Goal: Communication & Community: Answer question/provide support

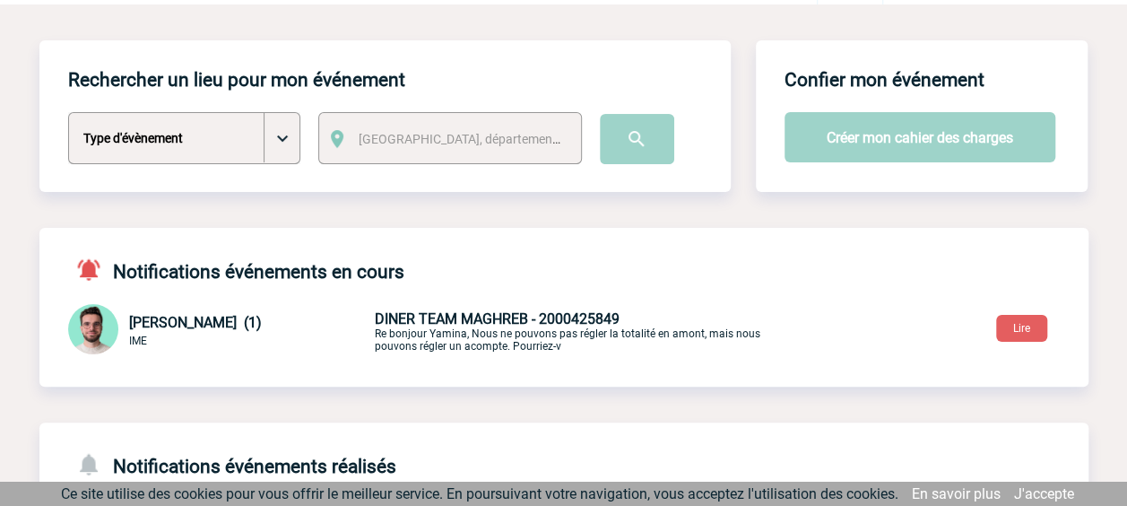
scroll to position [90, 0]
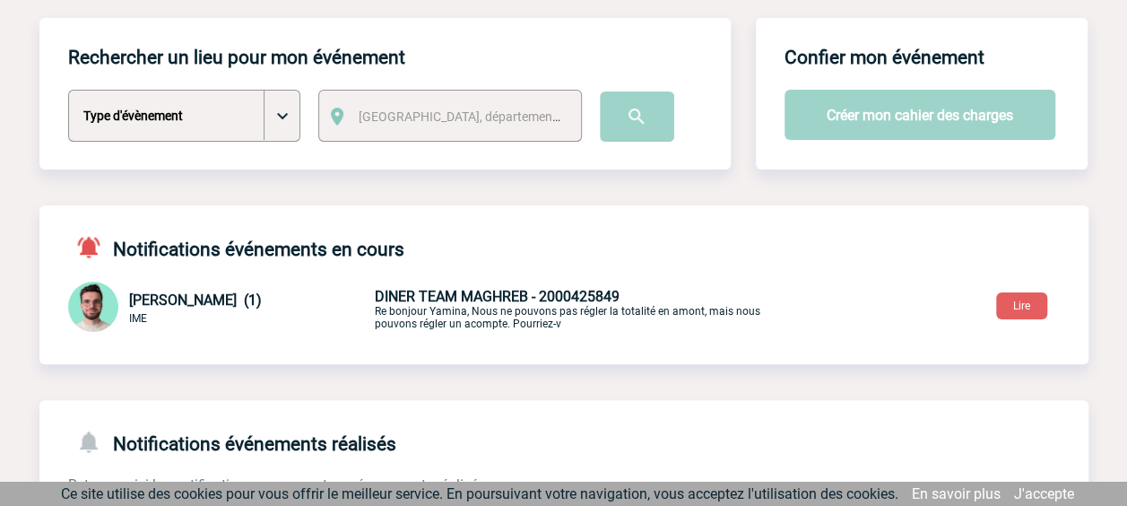
click at [473, 307] on p "DINER TEAM MAGHREB - 2000425849 Re bonjour Yamina, Nous ne pouvons pas régler l…" at bounding box center [585, 309] width 421 height 42
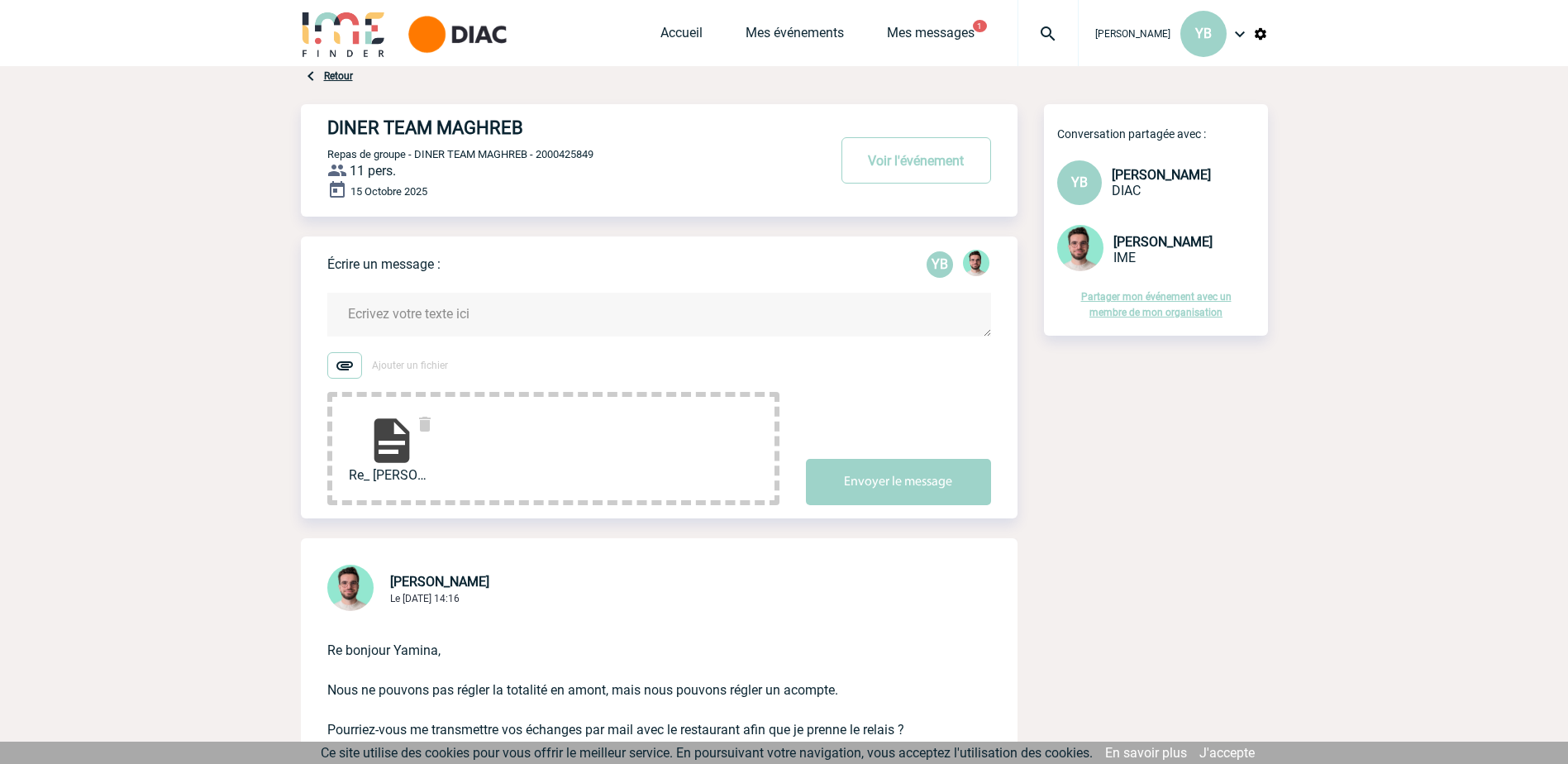
click at [383, 433] on img at bounding box center [391, 440] width 53 height 53
click at [487, 320] on textarea at bounding box center [659, 315] width 664 height 44
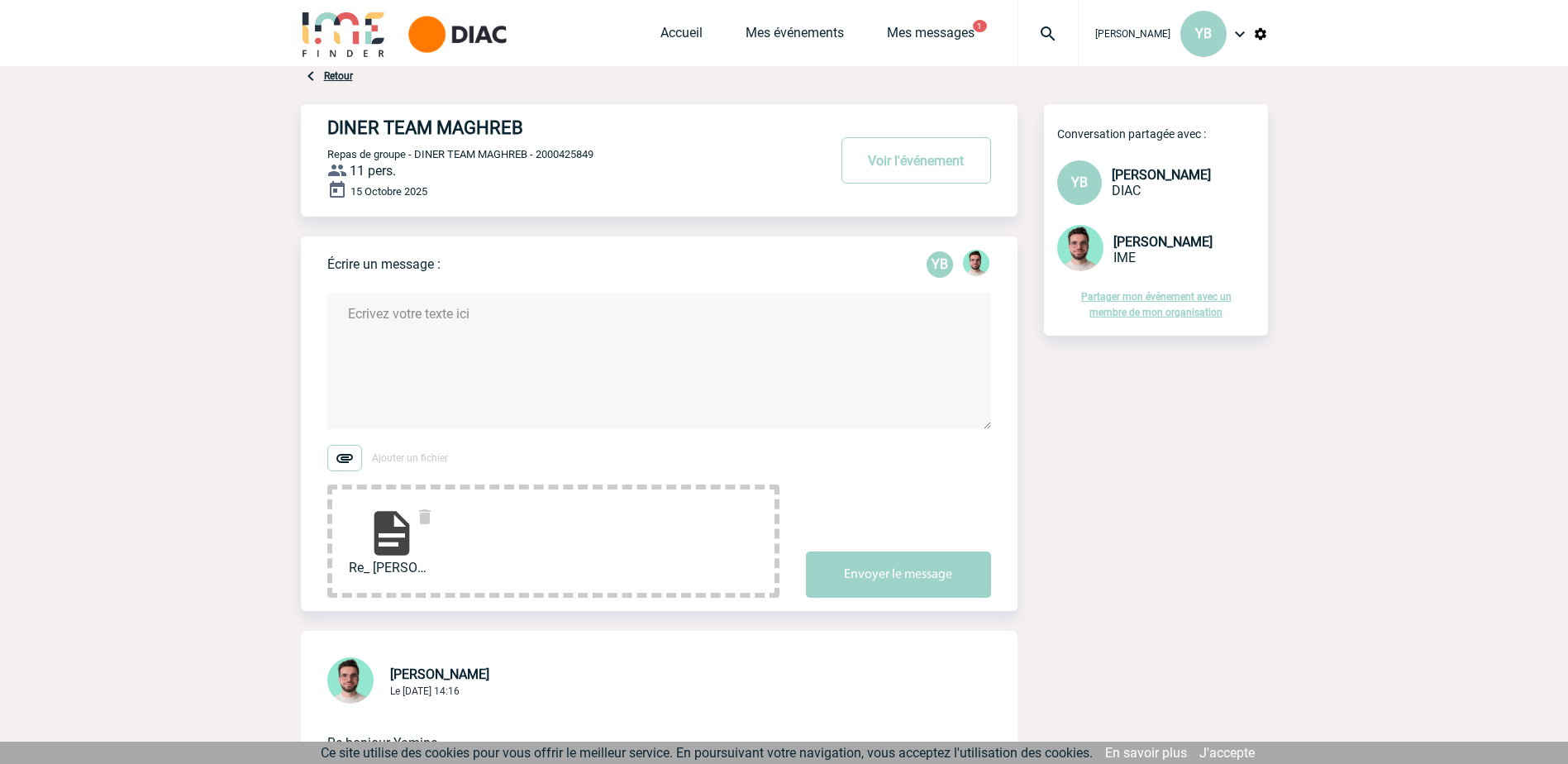
click at [450, 206] on div "DINER TEAM MAGHREB Voir l'événement Repas de groupe - DINER TEAM MAGHREB - 2000…" at bounding box center [672, 161] width 690 height 113
click at [350, 324] on textarea at bounding box center [659, 361] width 664 height 137
click at [382, 360] on textarea "Bonjour Benjamin, est ce que vous visualiser bien la PJ avec les mail ?" at bounding box center [659, 361] width 664 height 137
click at [654, 321] on textarea "Bonjour Benjamin, est ce que vous visualiser bien la PJ avec les mail ?" at bounding box center [659, 361] width 664 height 137
click at [659, 323] on textarea "Bonjour Benjamin, est ce que vous visualiser bien la PJ avec les mail ?" at bounding box center [659, 361] width 664 height 137
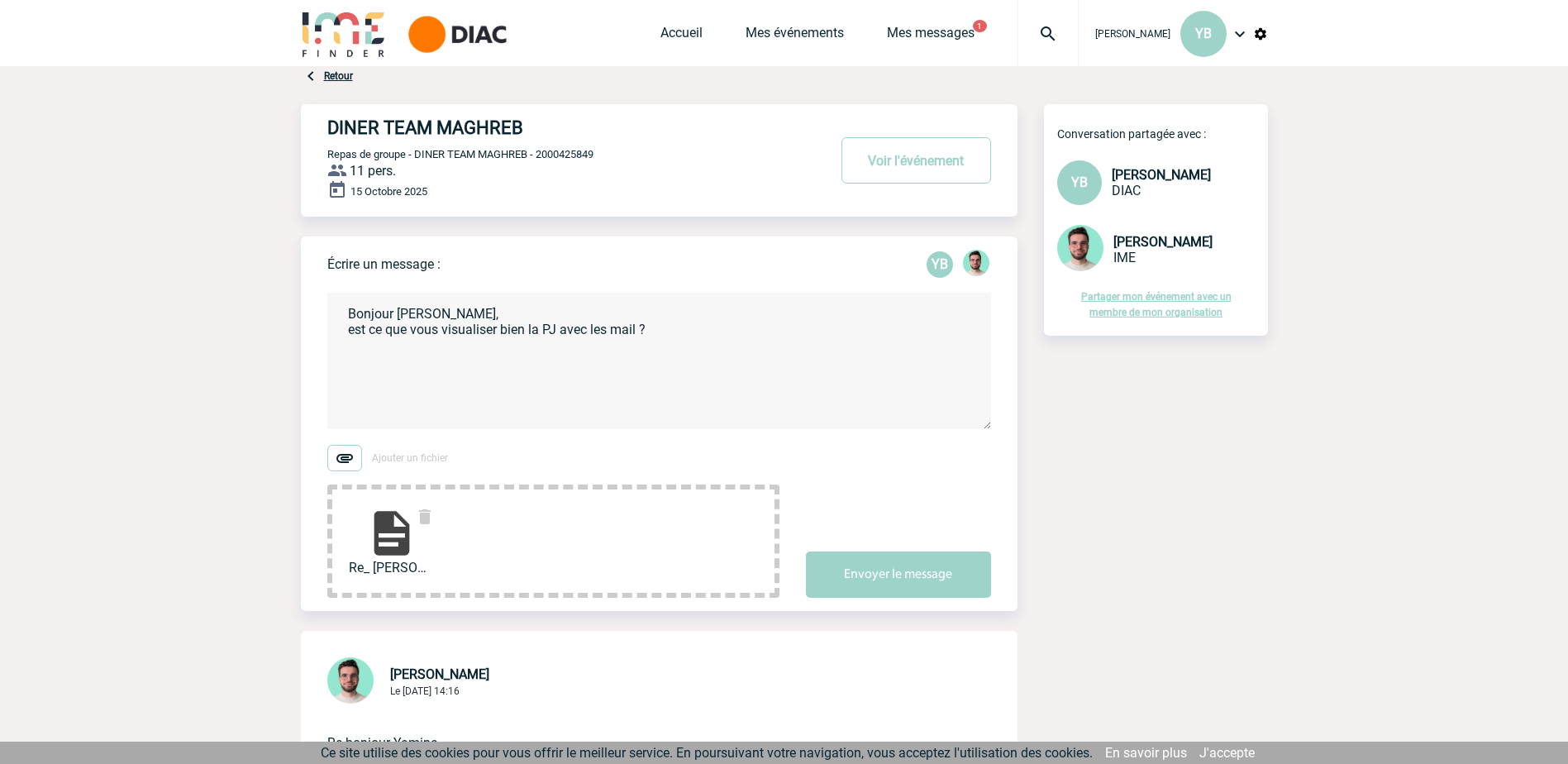
click at [671, 335] on textarea "Bonjour Benjamin, est ce que vous visualiser bien la PJ avec les mail ?" at bounding box center [659, 361] width 664 height 137
type textarea "Bonjour [PERSON_NAME], est ce que vous visualiser bien la PJ avec les mail ? Co…"
click at [917, 466] on button "Envoyer le message" at bounding box center [898, 575] width 185 height 46
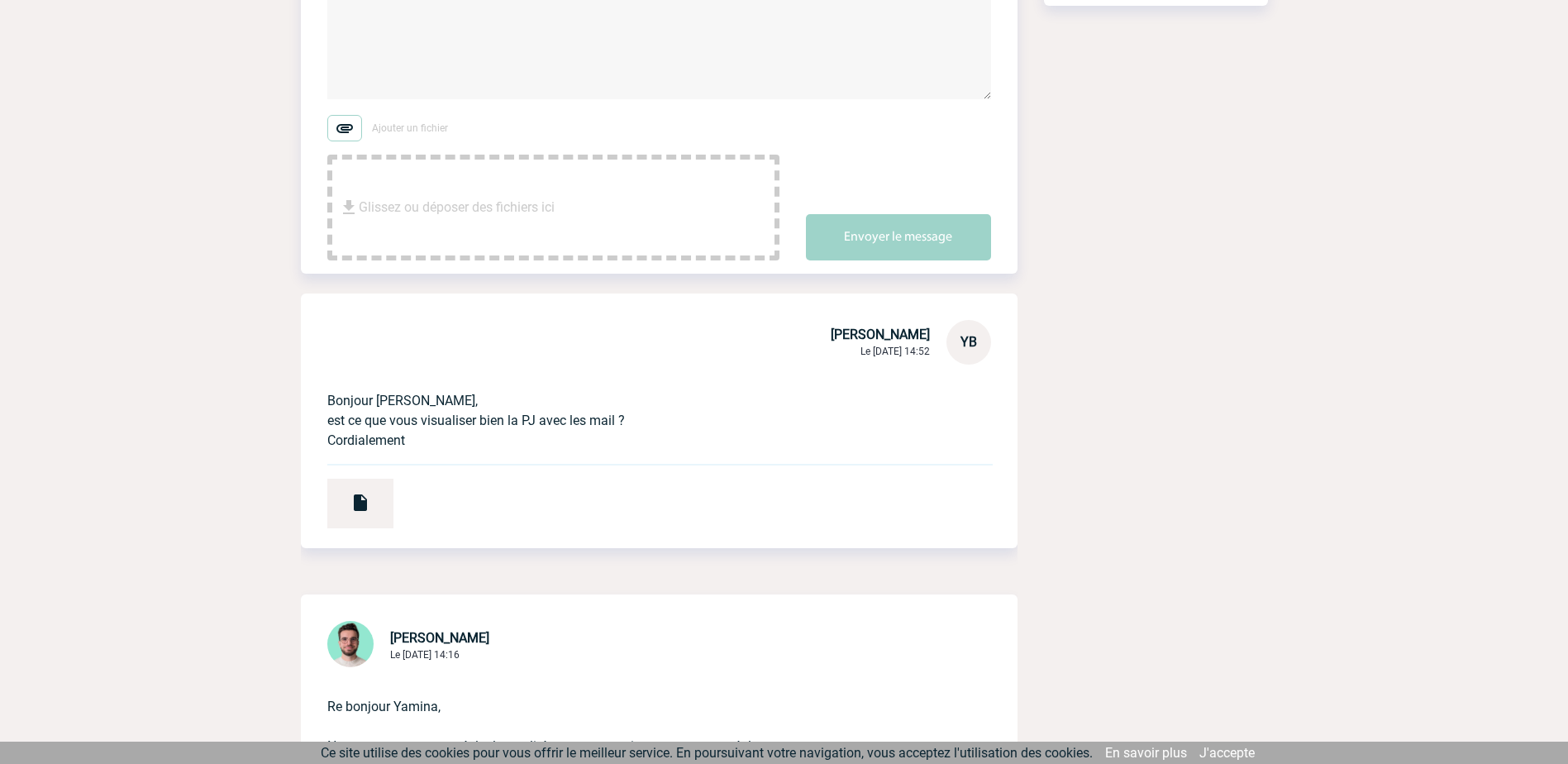
scroll to position [331, 0]
click at [363, 466] on img at bounding box center [361, 502] width 20 height 20
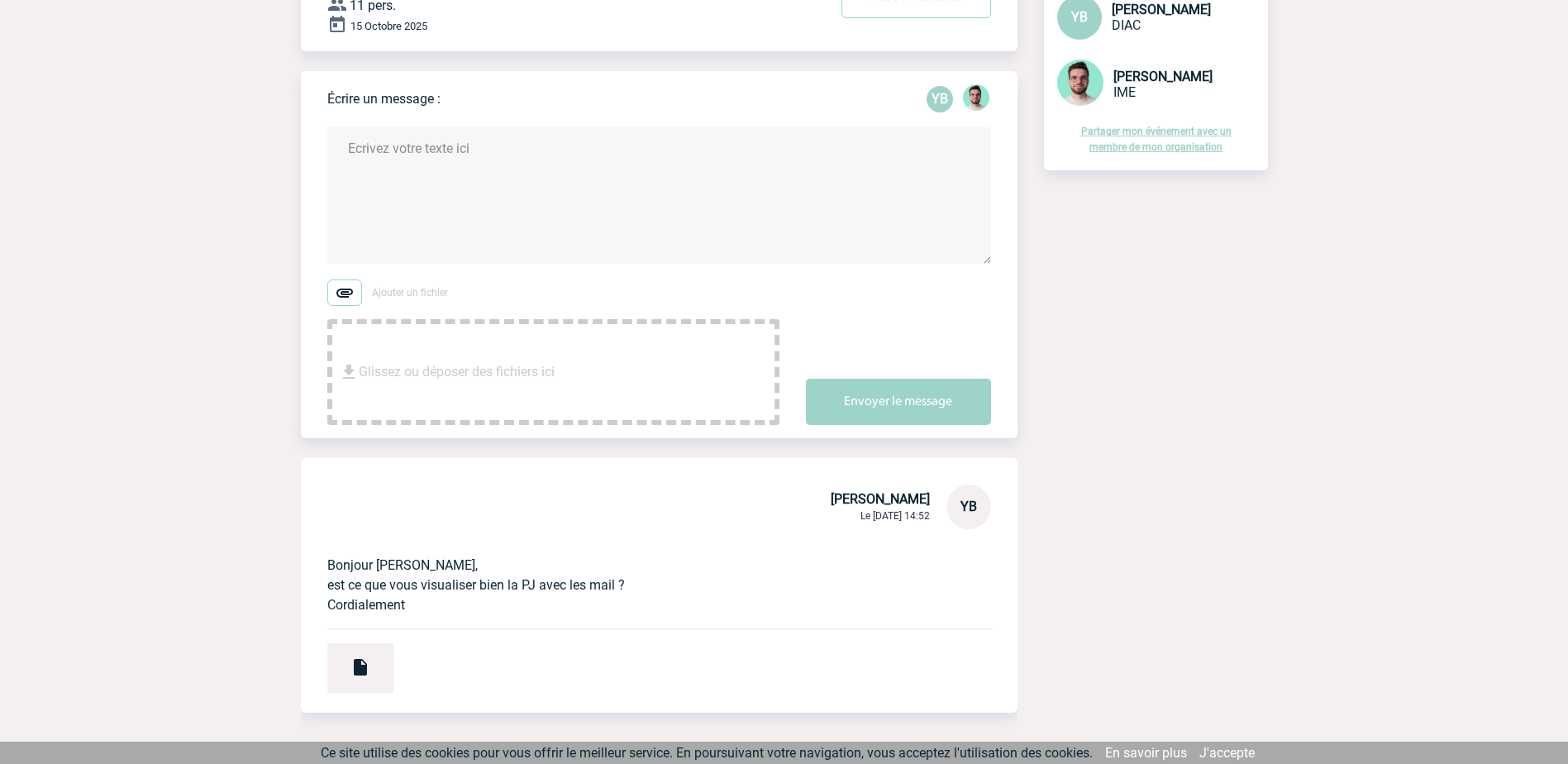
scroll to position [0, 0]
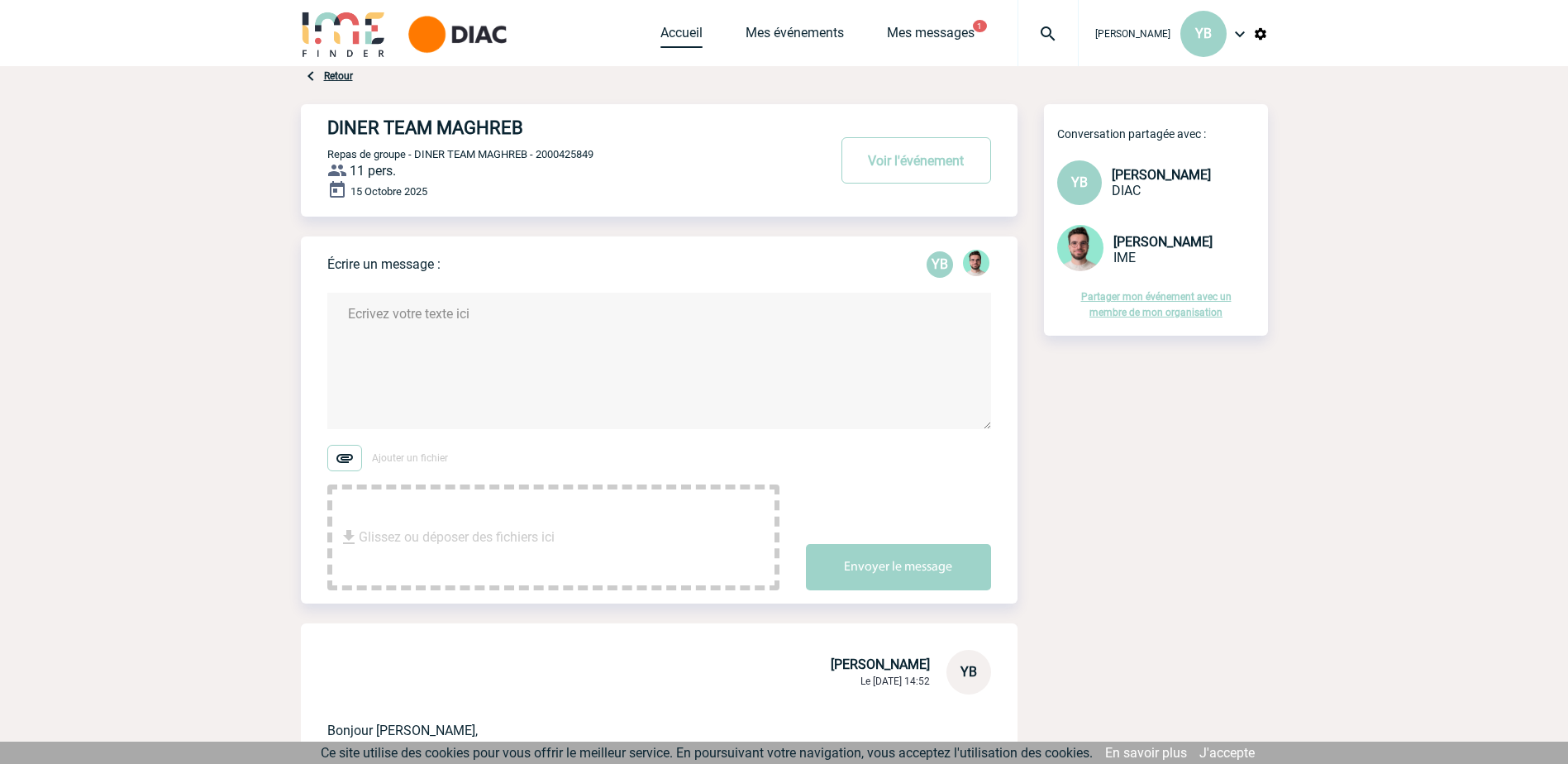
click at [669, 31] on link "Accueil" at bounding box center [682, 36] width 42 height 23
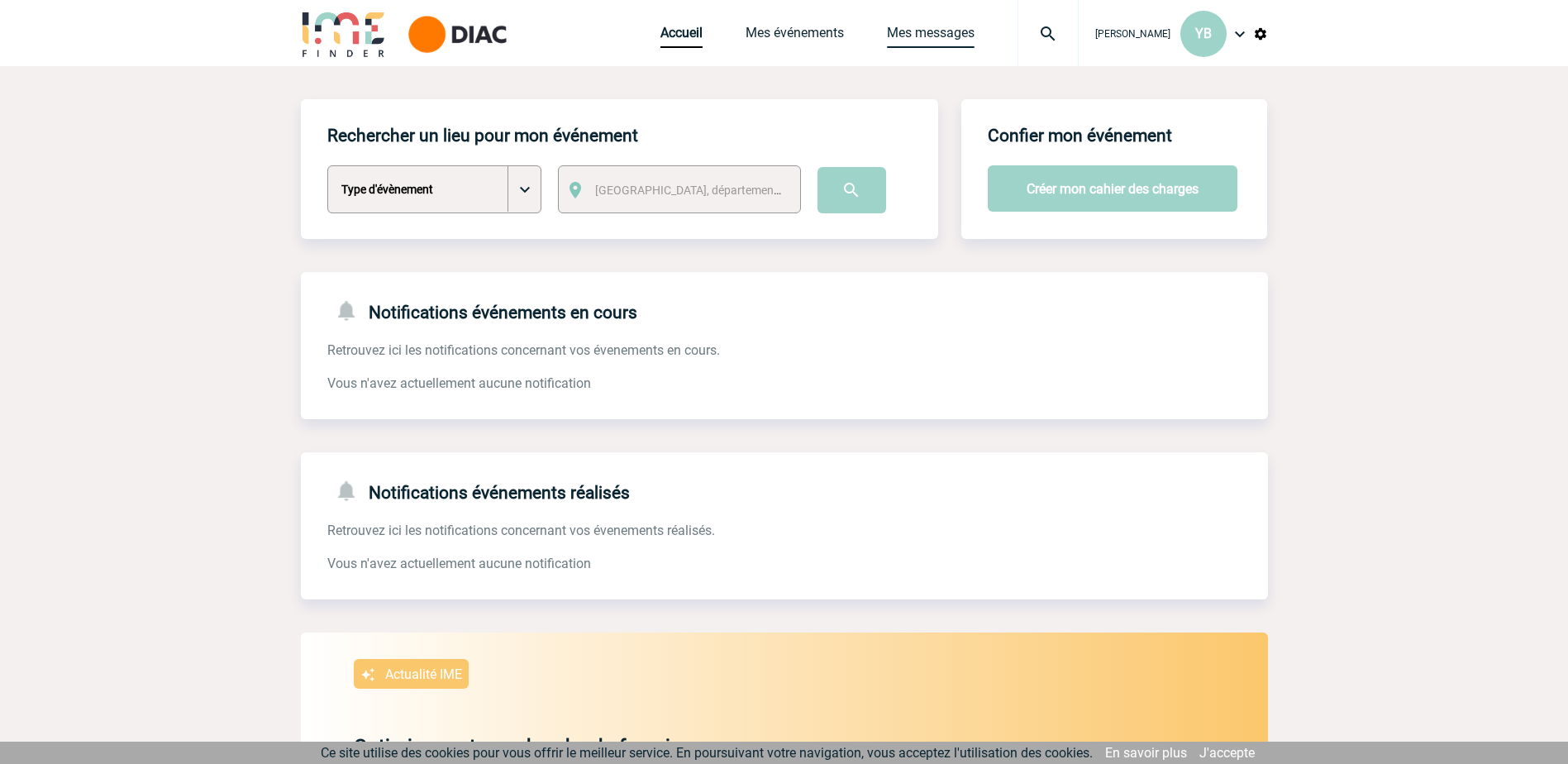
click at [942, 37] on link "Mes messages" at bounding box center [931, 36] width 88 height 23
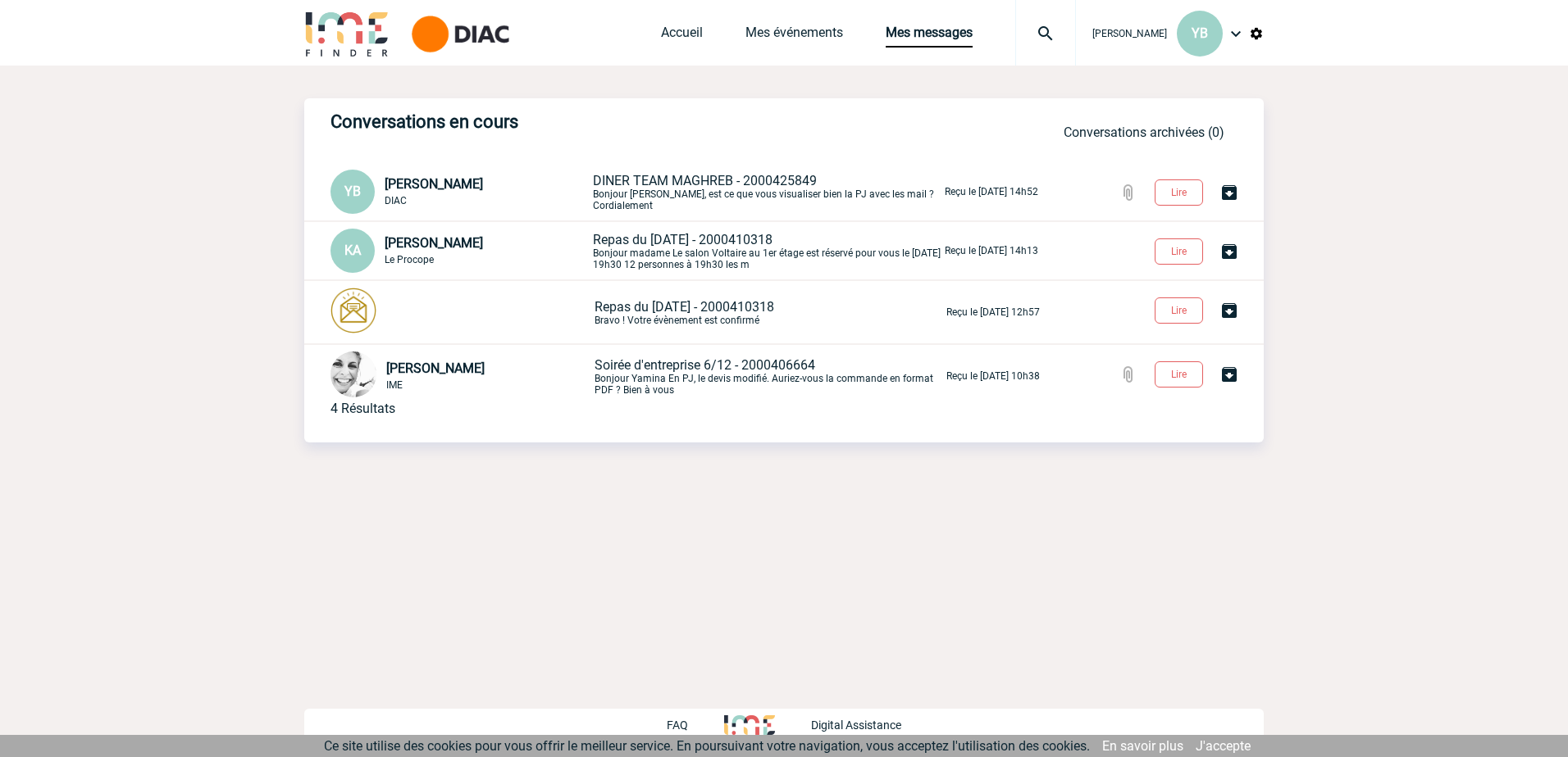
click at [708, 189] on p "DINER TEAM MAGHREB - 2000425849 [PERSON_NAME], est ce que vous visualiser bien …" at bounding box center [767, 192] width 349 height 38
